Goal: Check status: Check status

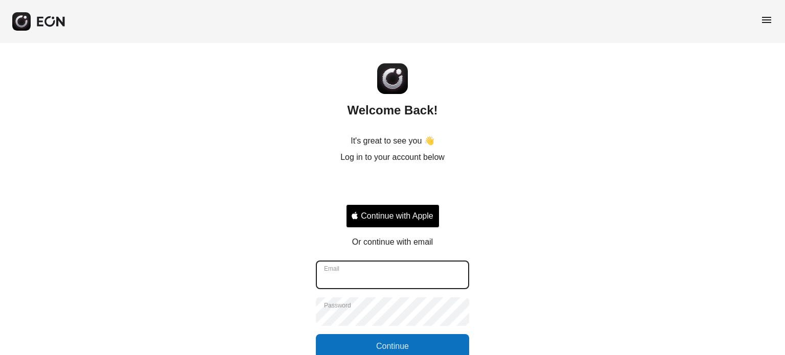
click at [372, 271] on input "Email" at bounding box center [392, 275] width 153 height 29
type input "**********"
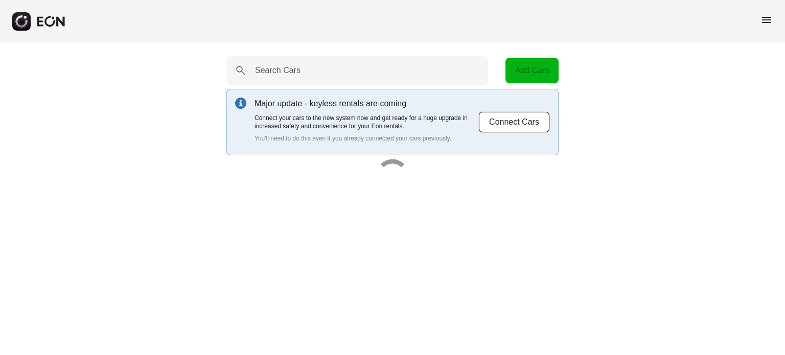
click at [770, 20] on span "menu" at bounding box center [767, 20] width 12 height 12
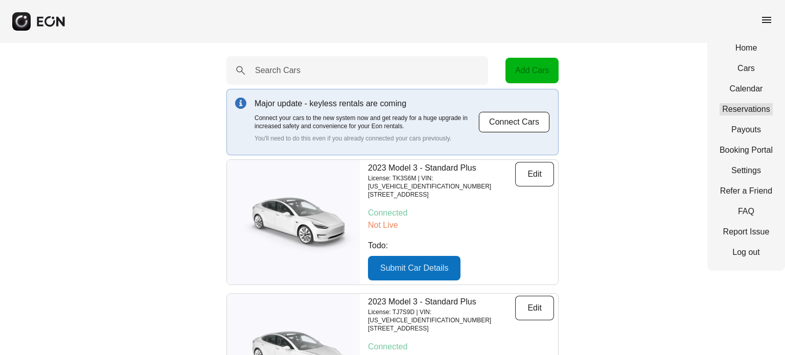
click at [737, 103] on link "Reservations" at bounding box center [746, 109] width 53 height 12
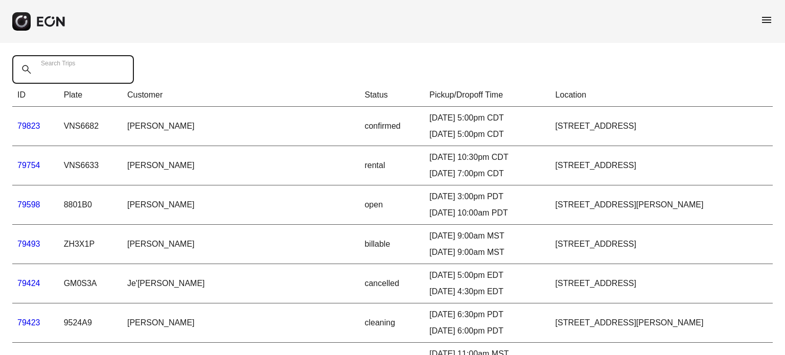
click at [103, 73] on Trips "Search Trips" at bounding box center [73, 69] width 122 height 29
paste Trips "*****"
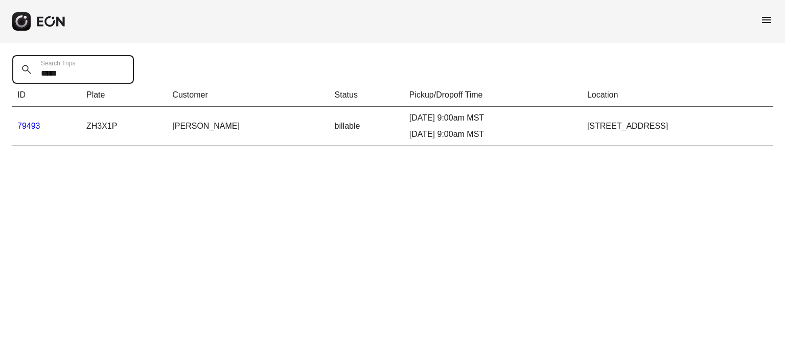
type Trips "*****"
click at [33, 127] on link "79493" at bounding box center [28, 126] width 23 height 9
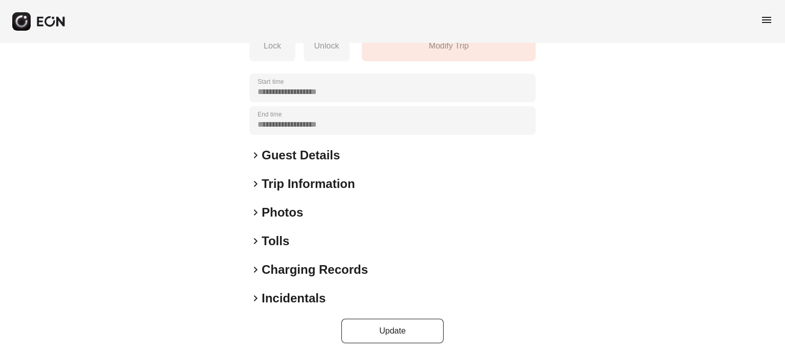
scroll to position [153, 0]
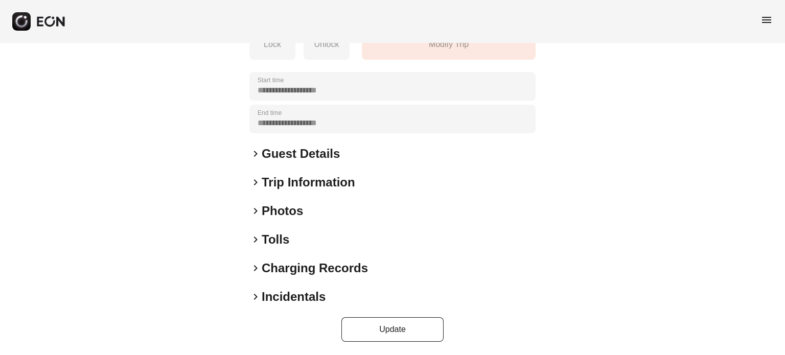
click at [278, 182] on h2 "Trip Information" at bounding box center [309, 182] width 94 height 16
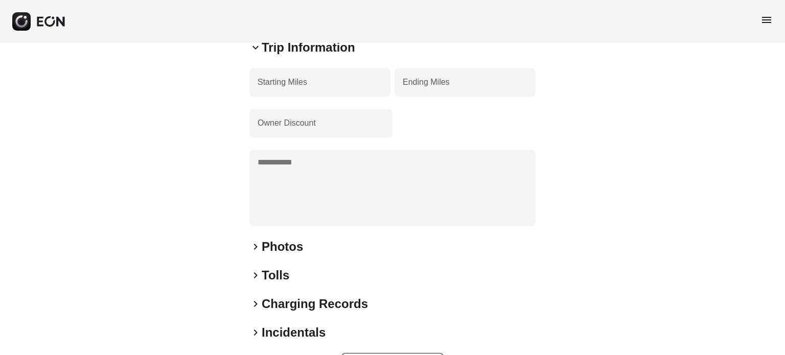
scroll to position [325, 0]
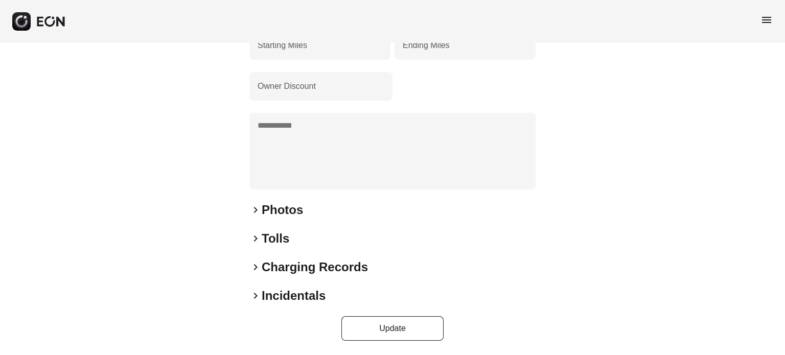
click at [277, 239] on h2 "Tolls" at bounding box center [276, 239] width 28 height 16
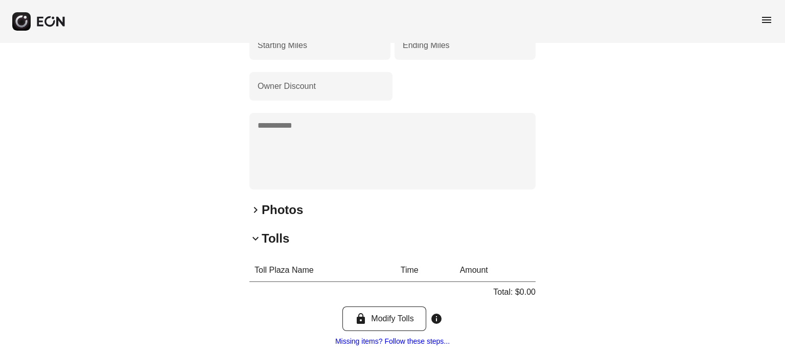
scroll to position [426, 0]
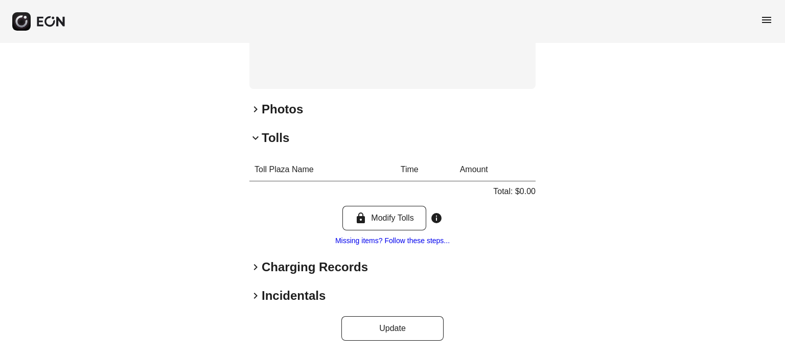
click at [282, 264] on h2 "Charging Records" at bounding box center [315, 267] width 106 height 16
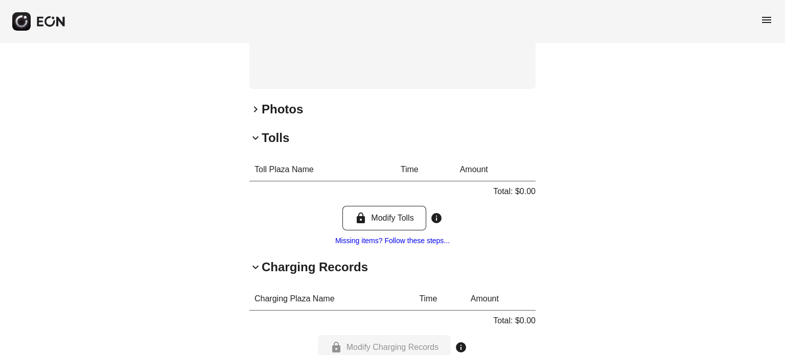
scroll to position [527, 0]
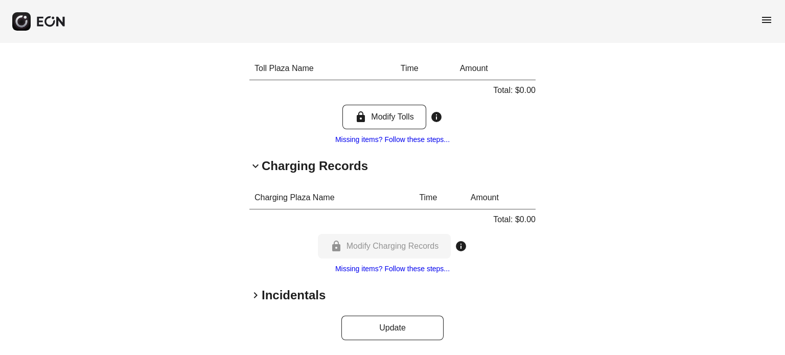
click at [304, 302] on h2 "Incidentals" at bounding box center [294, 295] width 64 height 16
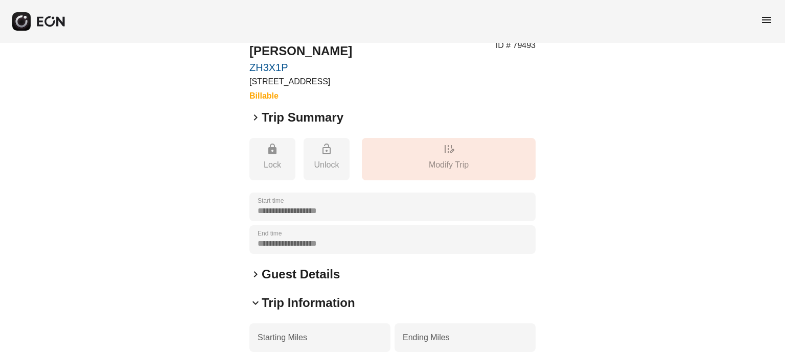
scroll to position [51, 0]
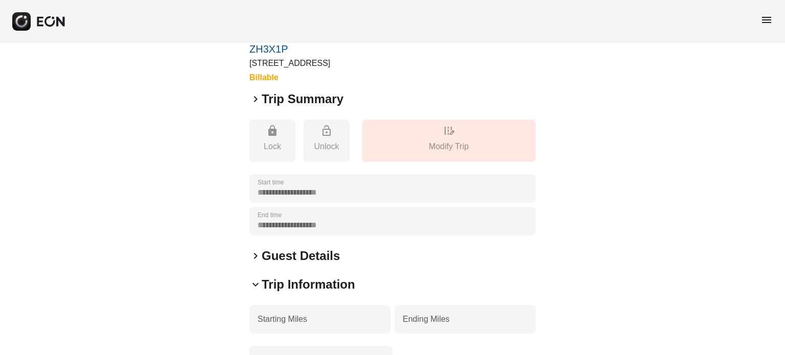
click at [299, 252] on h2 "Guest Details" at bounding box center [301, 256] width 78 height 16
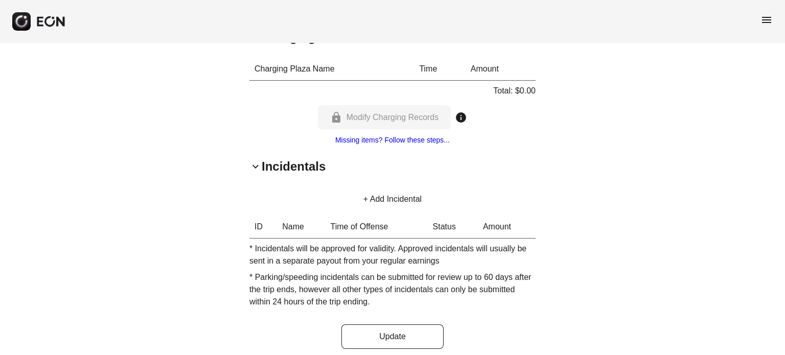
scroll to position [689, 0]
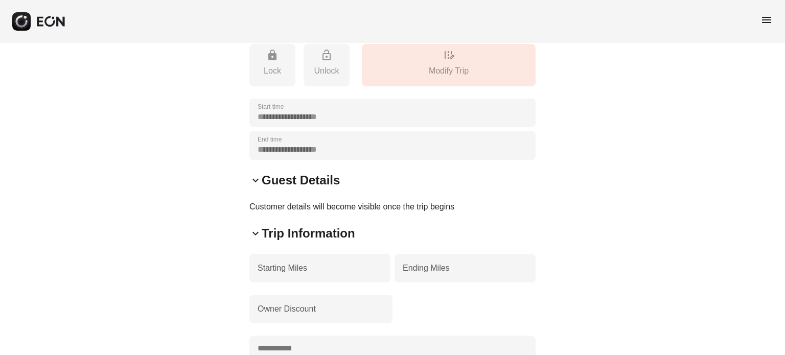
drag, startPoint x: 315, startPoint y: 246, endPoint x: 189, endPoint y: 194, distance: 136.6
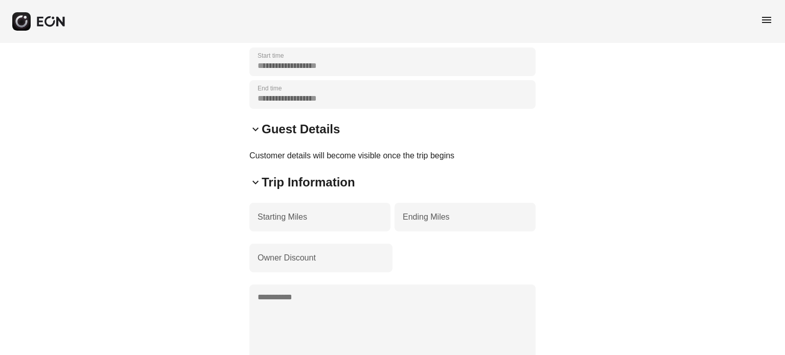
scroll to position [0, 0]
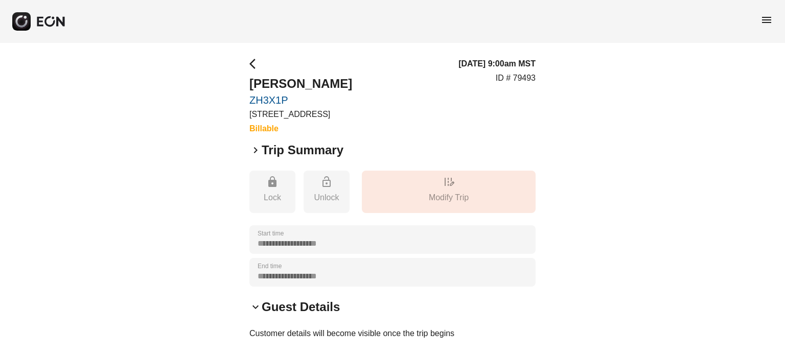
click at [249, 60] on span "arrow_back_ios" at bounding box center [255, 64] width 12 height 12
